Goal: Check status: Check status

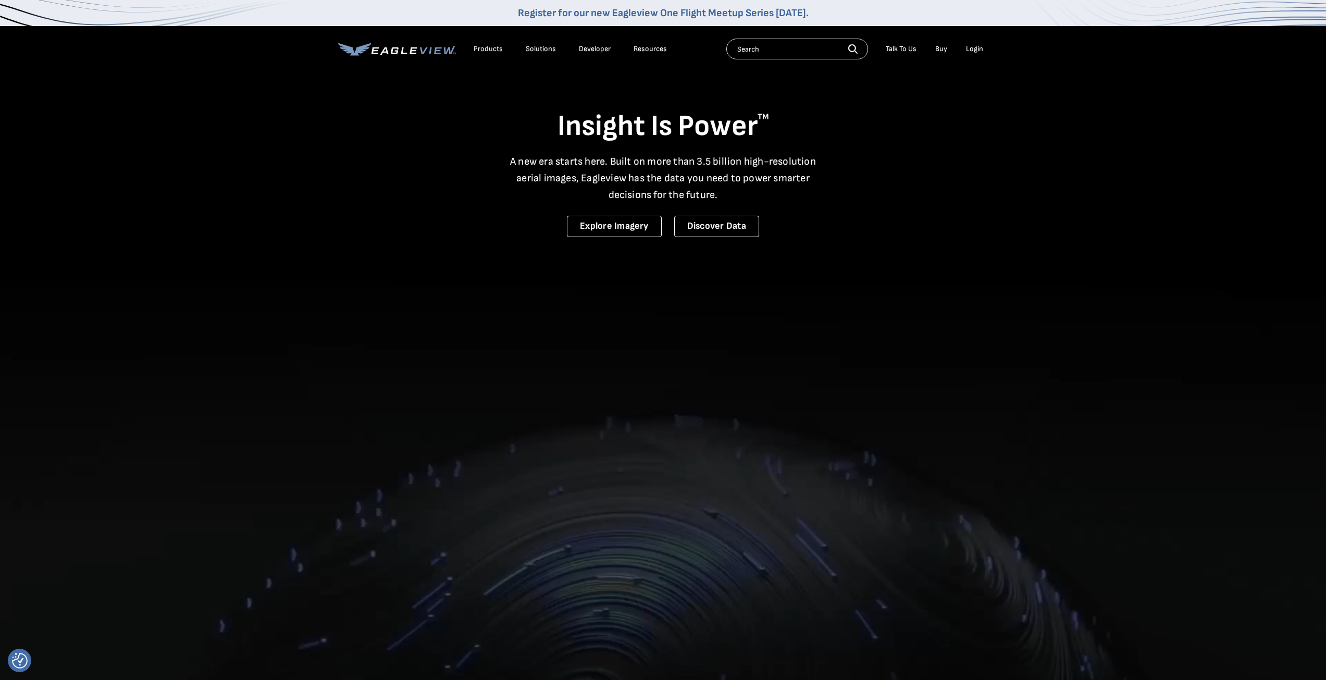
click at [993, 46] on nav "Register for our new Eagleview One Flight Meetup Series [DATE]. Products Soluti…" at bounding box center [663, 36] width 1326 height 72
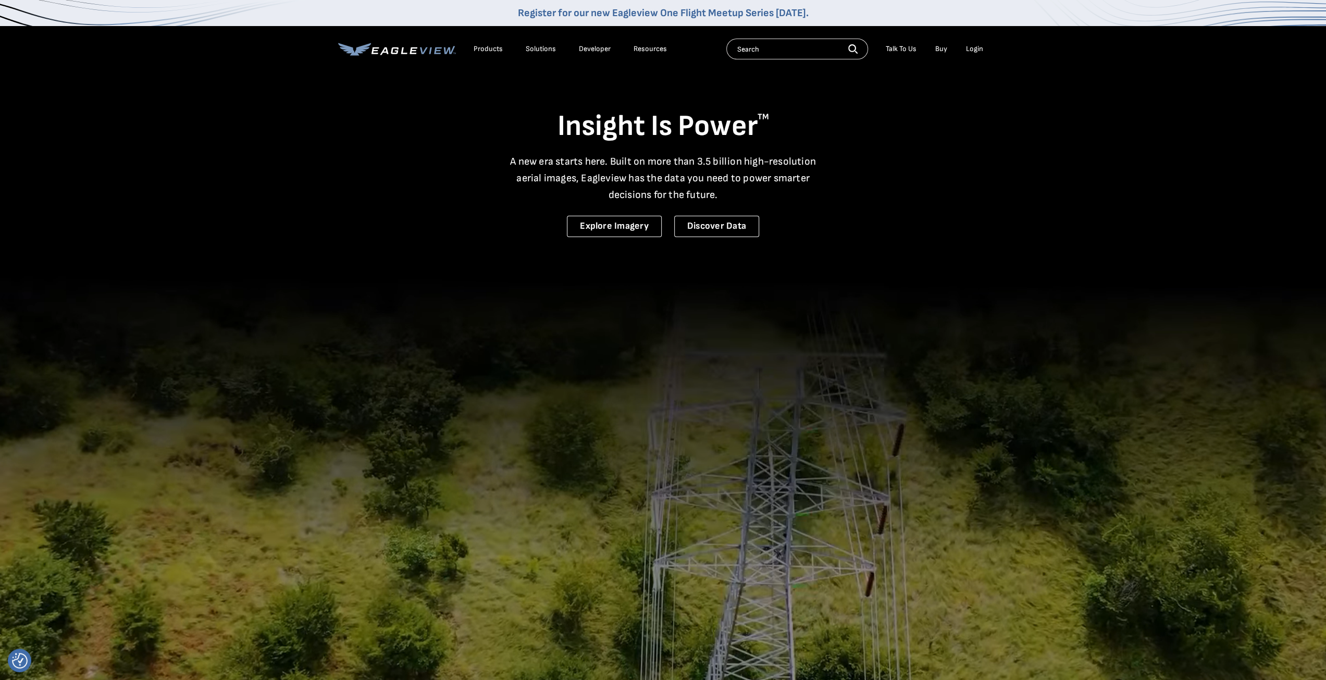
click at [971, 52] on div "Login" at bounding box center [974, 48] width 17 height 9
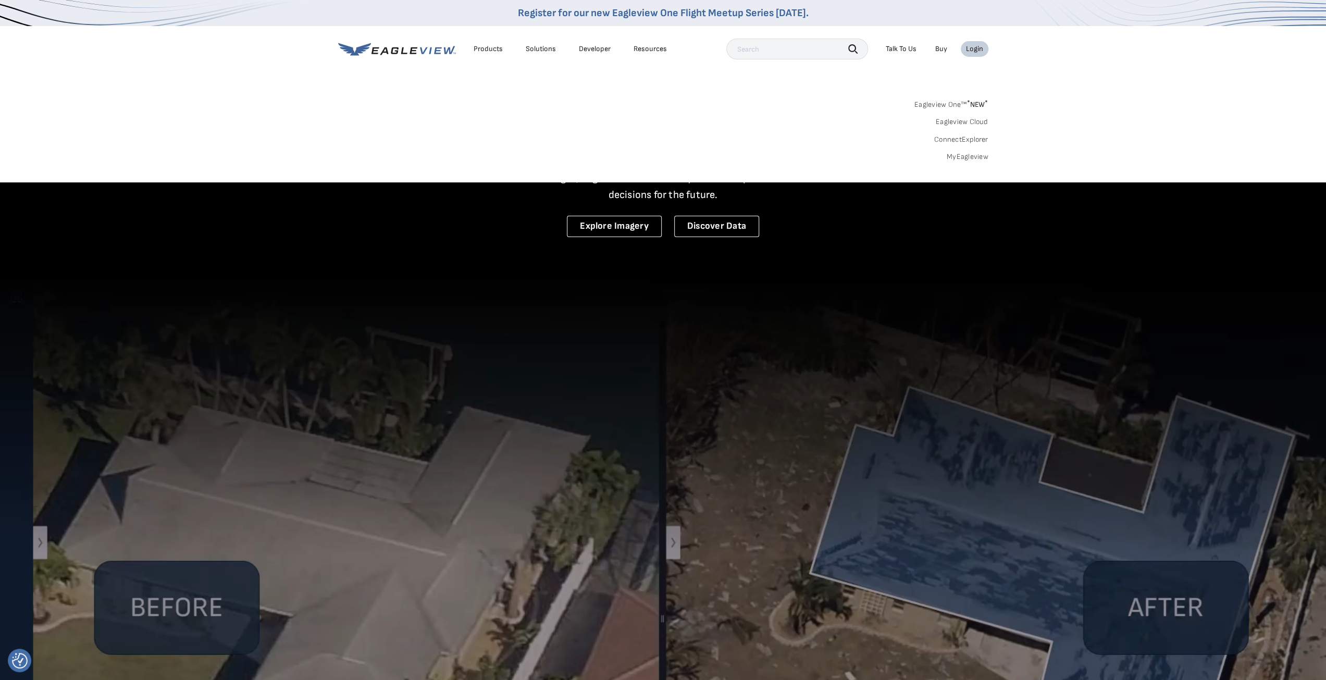
click at [962, 157] on link "MyEagleview" at bounding box center [967, 156] width 42 height 9
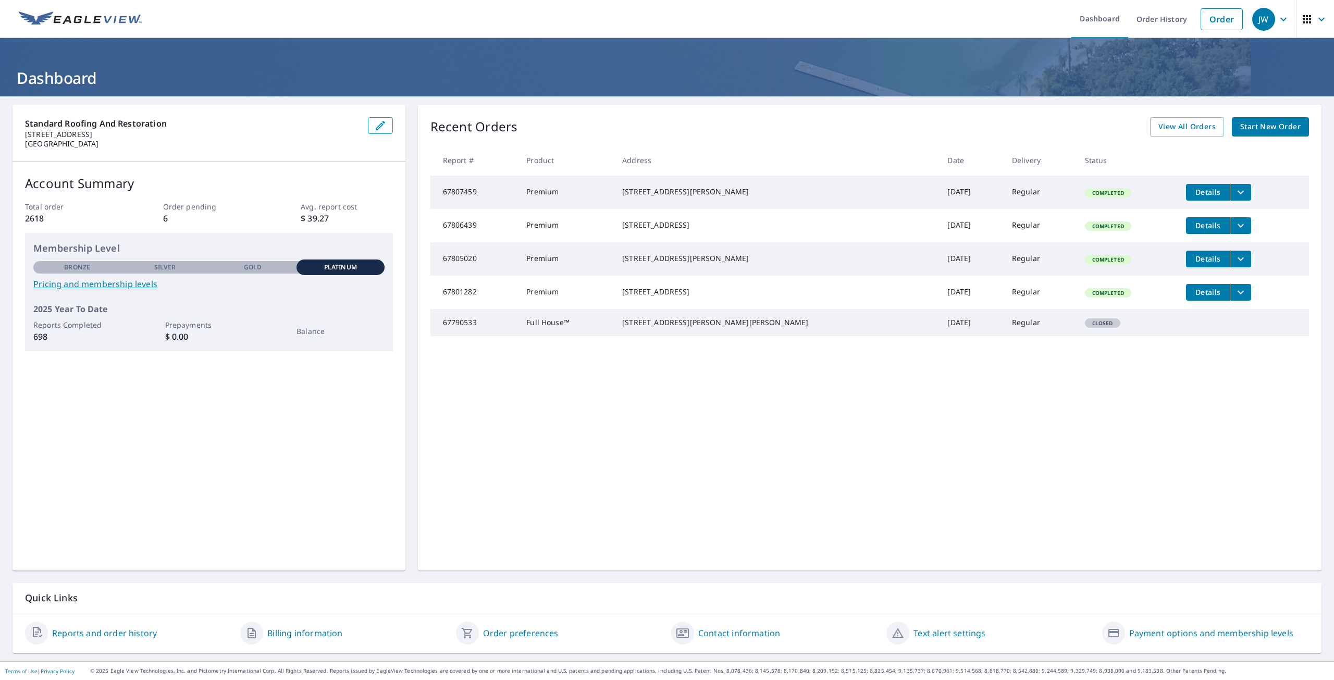
click at [1192, 195] on span "Details" at bounding box center [1207, 192] width 31 height 10
click at [1186, 234] on button "Details" at bounding box center [1208, 225] width 44 height 17
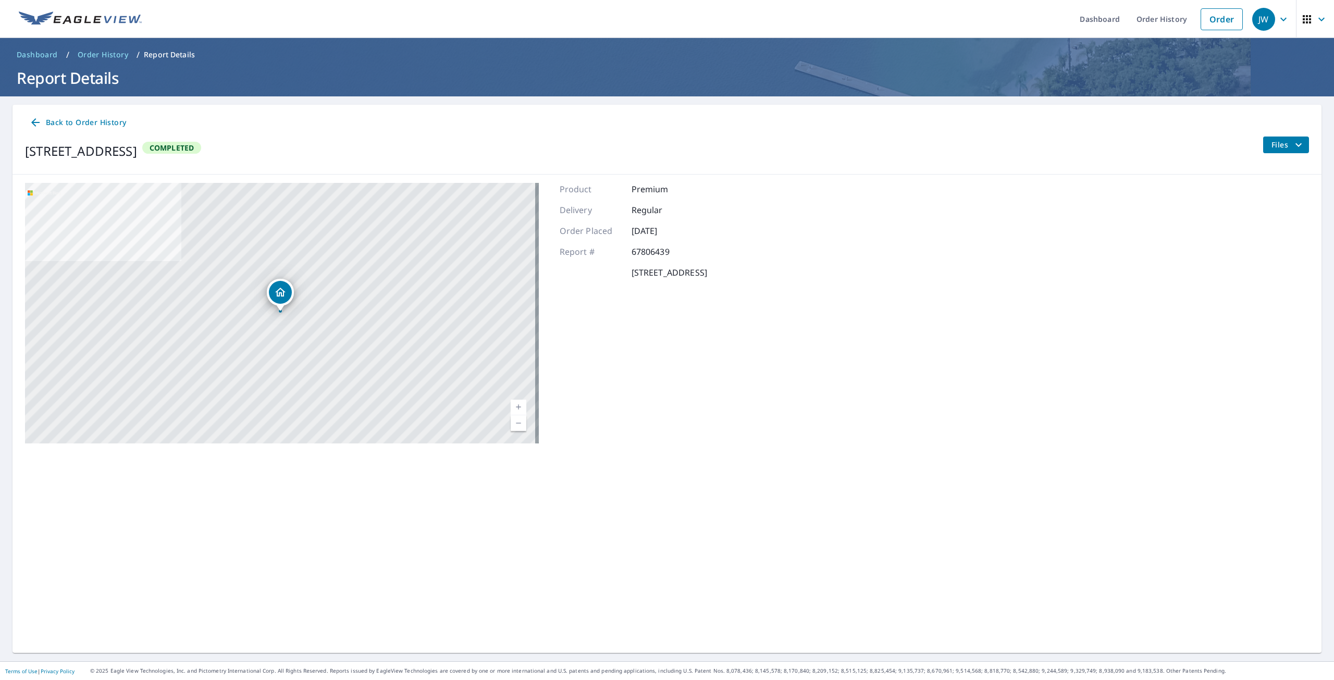
click at [1272, 143] on span "Files" at bounding box center [1287, 145] width 33 height 13
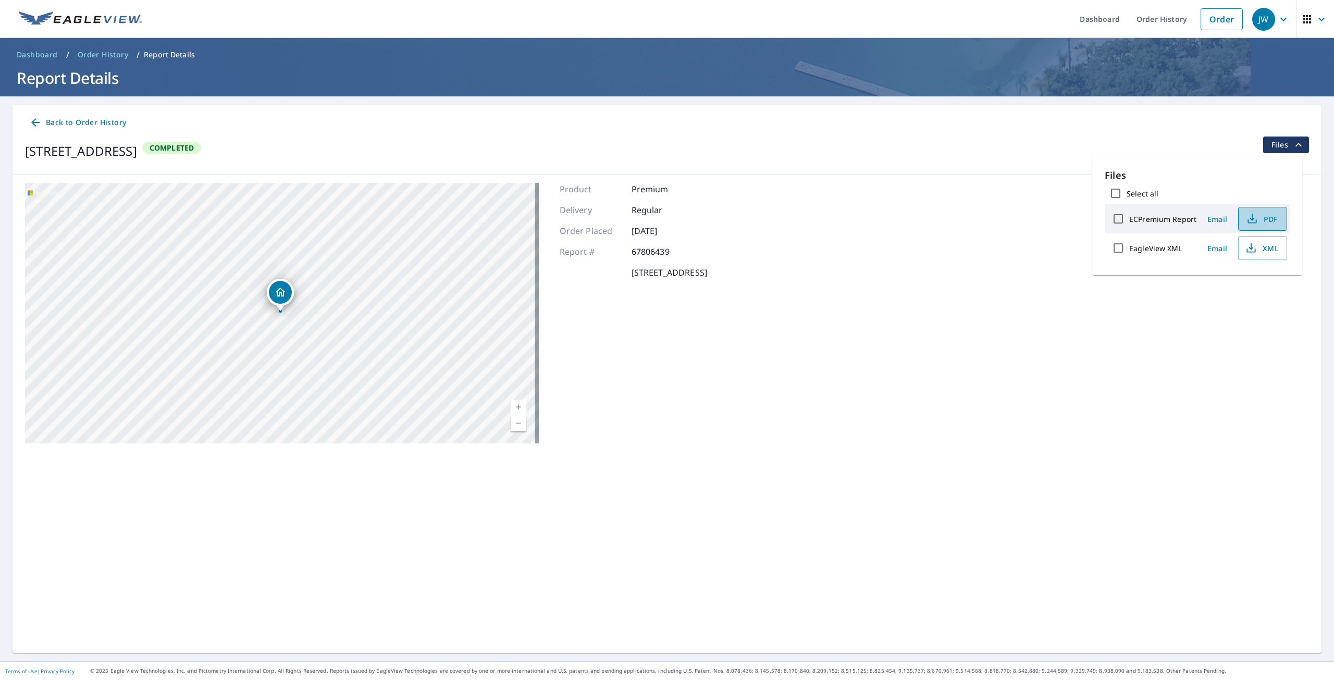
click at [1261, 223] on span "PDF" at bounding box center [1260, 219] width 33 height 13
click at [1263, 219] on span "PDF" at bounding box center [1260, 219] width 33 height 13
